Goal: Task Accomplishment & Management: Manage account settings

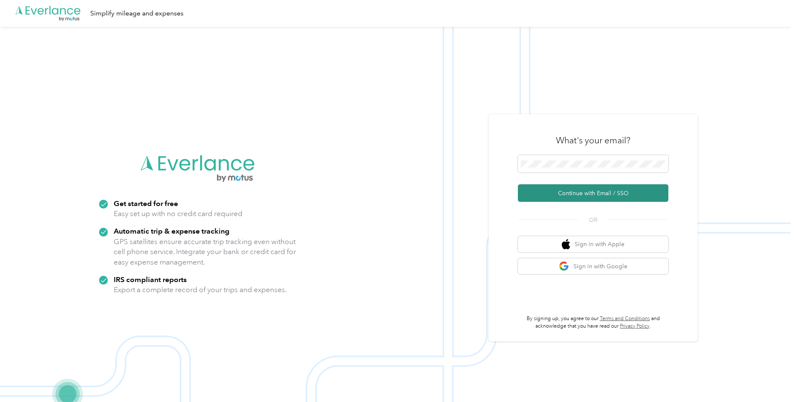
click at [591, 191] on button "Continue with Email / SSO" at bounding box center [593, 193] width 150 height 18
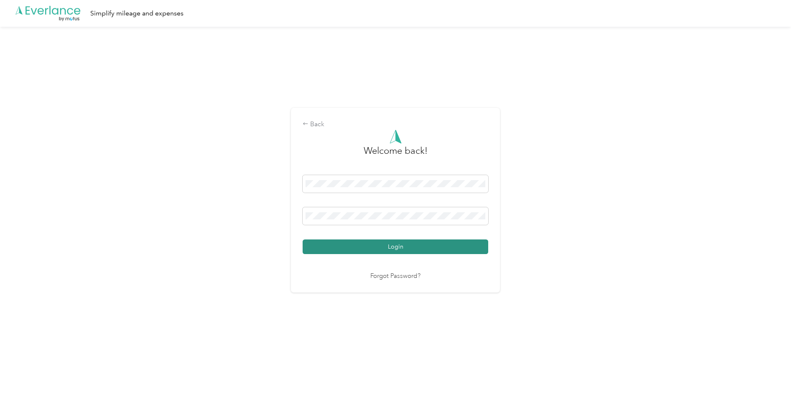
click at [400, 249] on button "Login" at bounding box center [396, 246] width 186 height 15
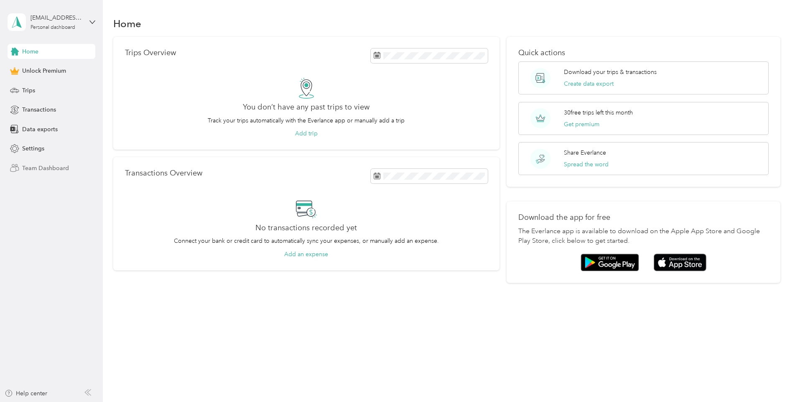
click at [41, 167] on span "Team Dashboard" at bounding box center [45, 168] width 47 height 9
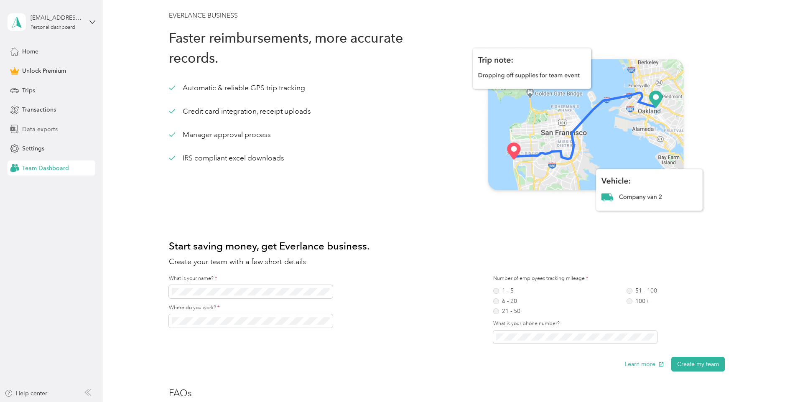
click at [33, 129] on span "Data exports" at bounding box center [40, 129] width 36 height 9
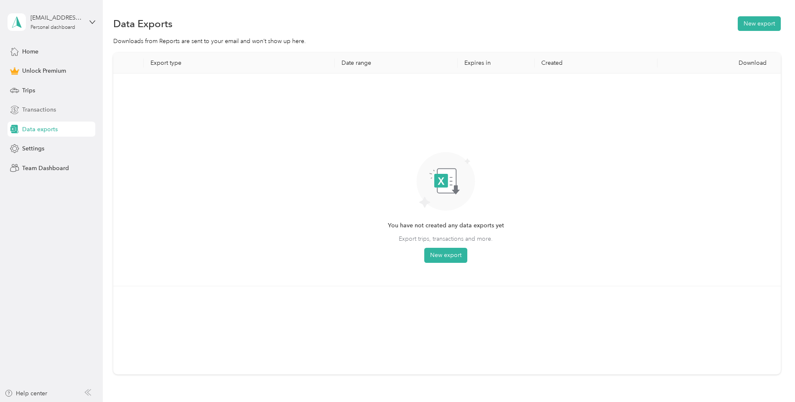
click at [35, 111] on span "Transactions" at bounding box center [39, 109] width 34 height 9
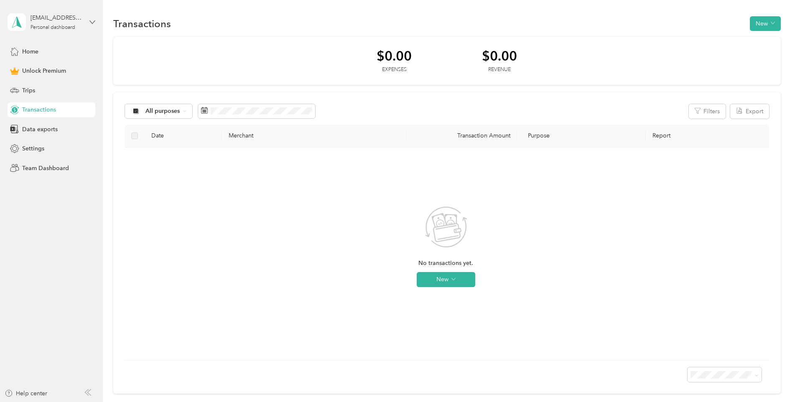
click at [90, 22] on icon at bounding box center [92, 22] width 6 height 6
click at [27, 73] on div "Log out" at bounding box center [95, 68] width 164 height 15
